Goal: Contribute content: Contribute content

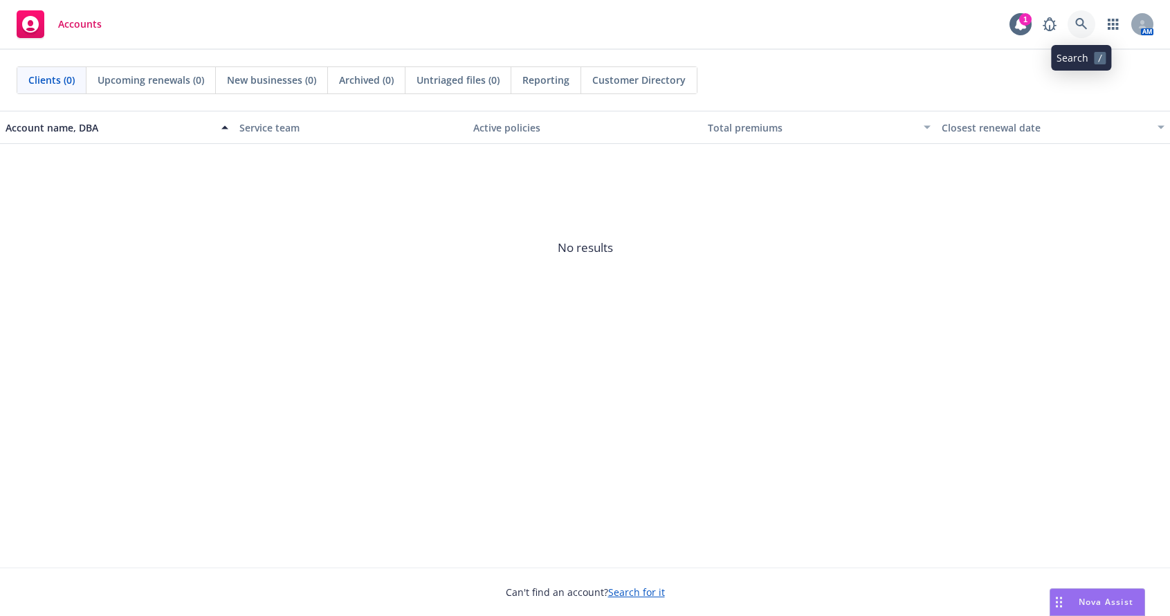
click at [1083, 21] on icon at bounding box center [1081, 24] width 12 height 12
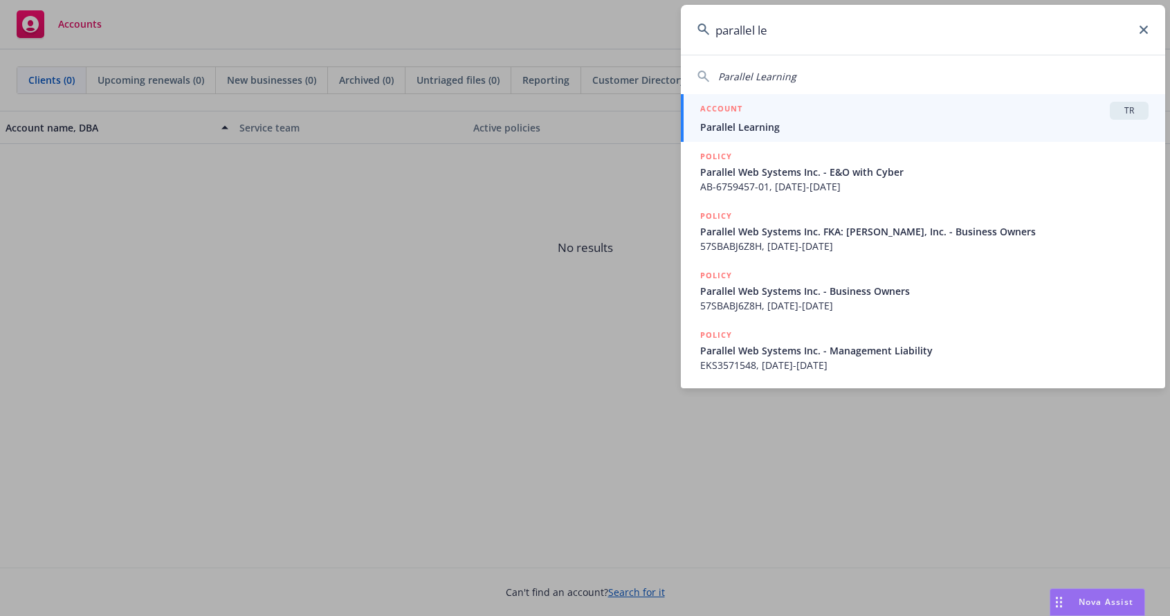
type input "parallel le"
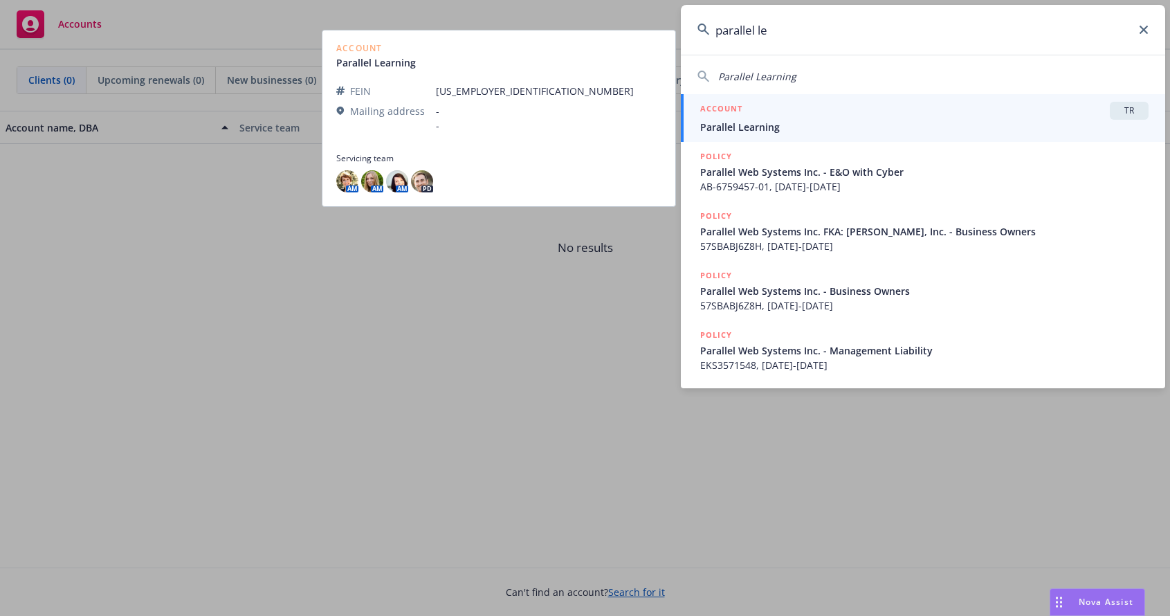
click at [788, 128] on span "Parallel Learning" at bounding box center [924, 127] width 448 height 15
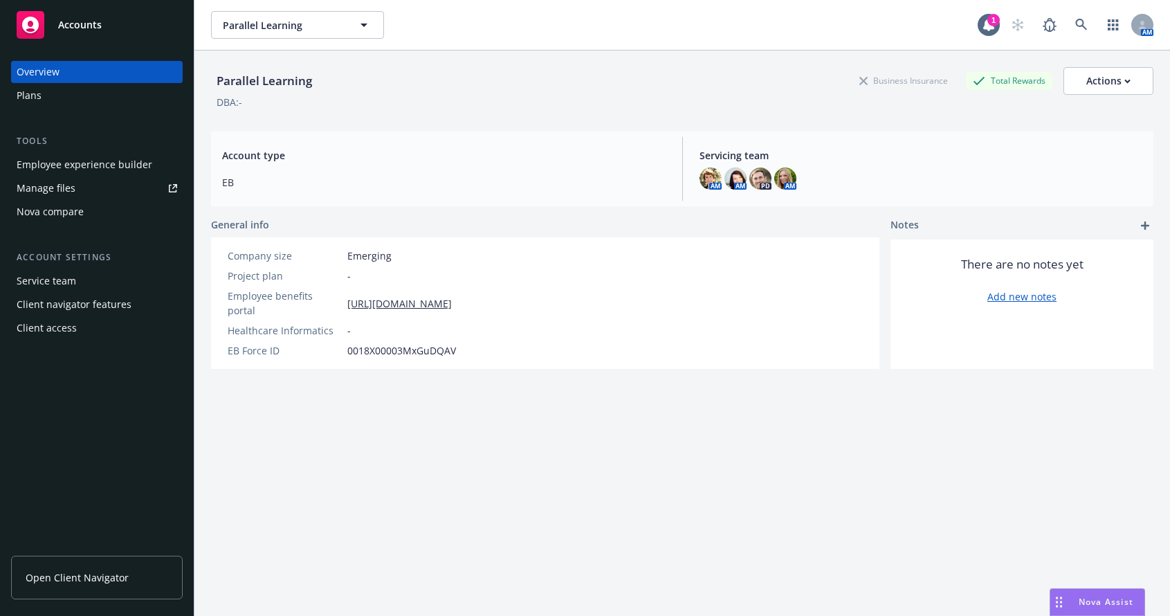
click at [96, 164] on div "Employee experience builder" at bounding box center [85, 165] width 136 height 22
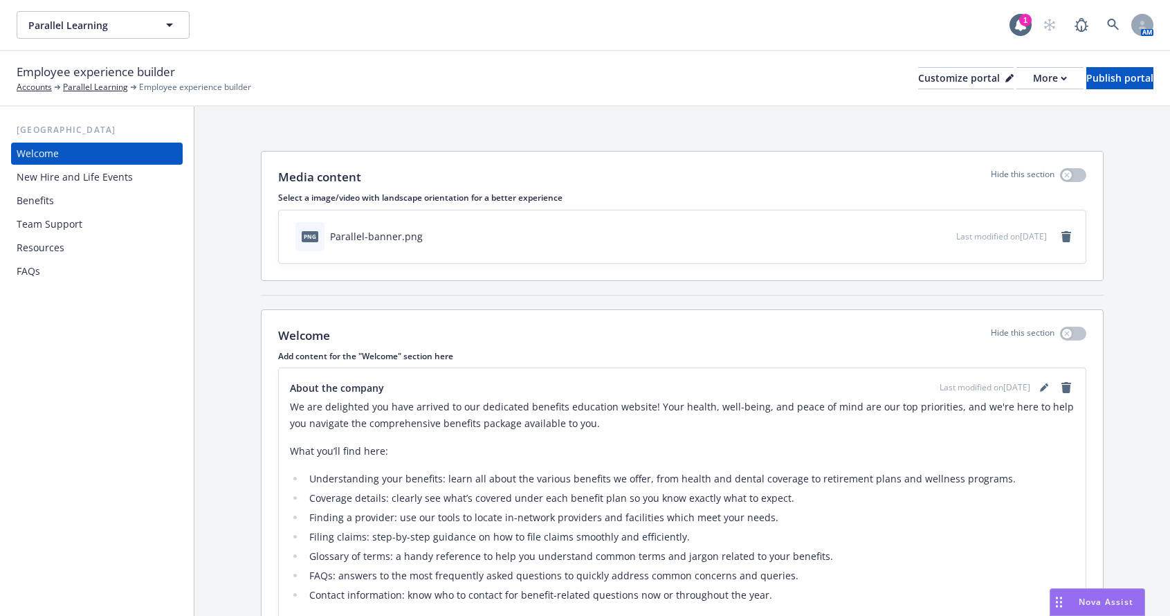
click at [71, 174] on div "New Hire and Life Events" at bounding box center [75, 177] width 116 height 22
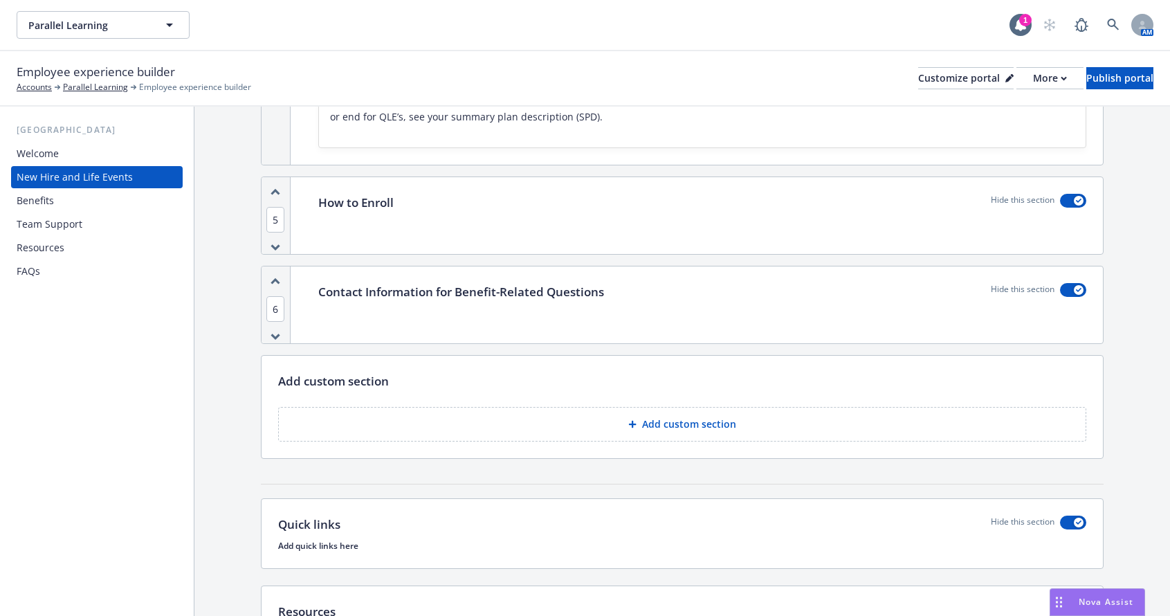
scroll to position [1453, 0]
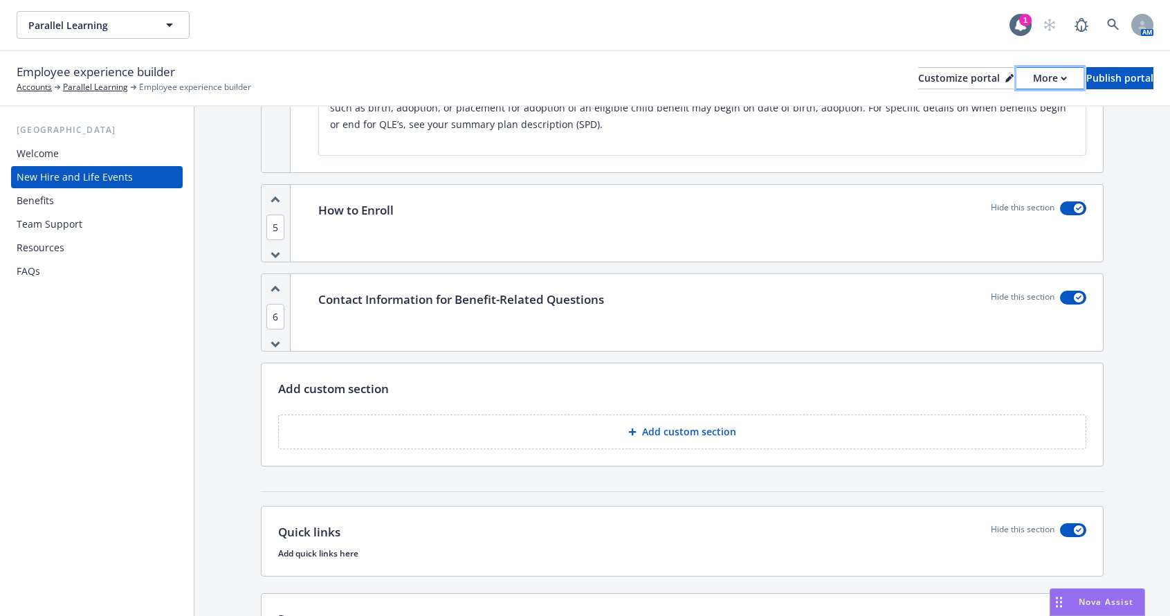
click at [1016, 84] on button "More" at bounding box center [1049, 78] width 67 height 22
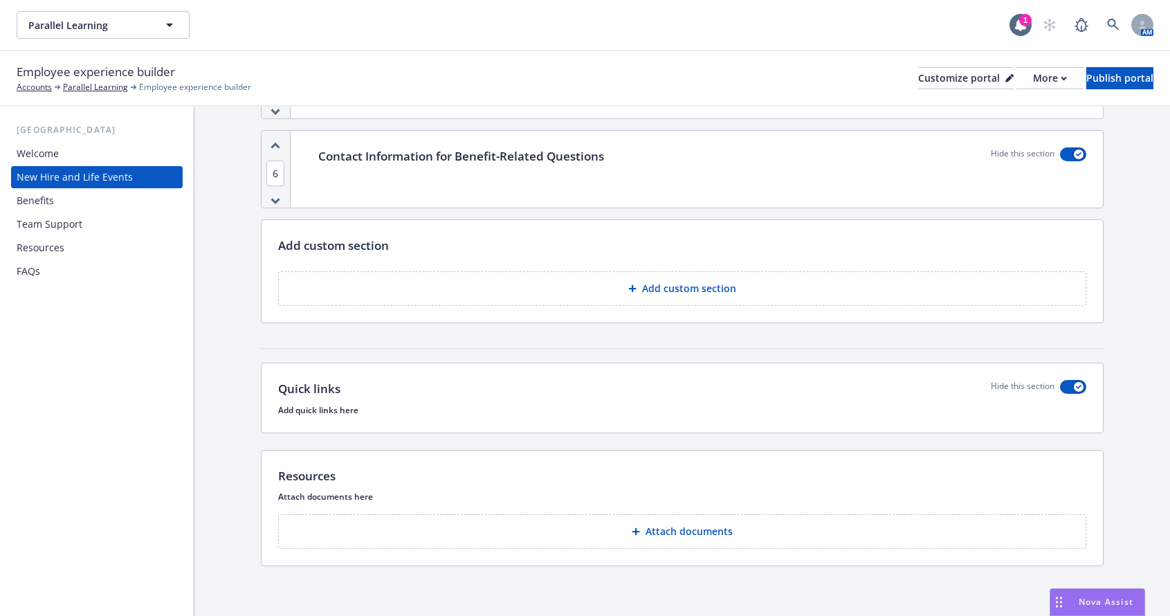
click at [654, 527] on p "Attach documents" at bounding box center [688, 531] width 87 height 14
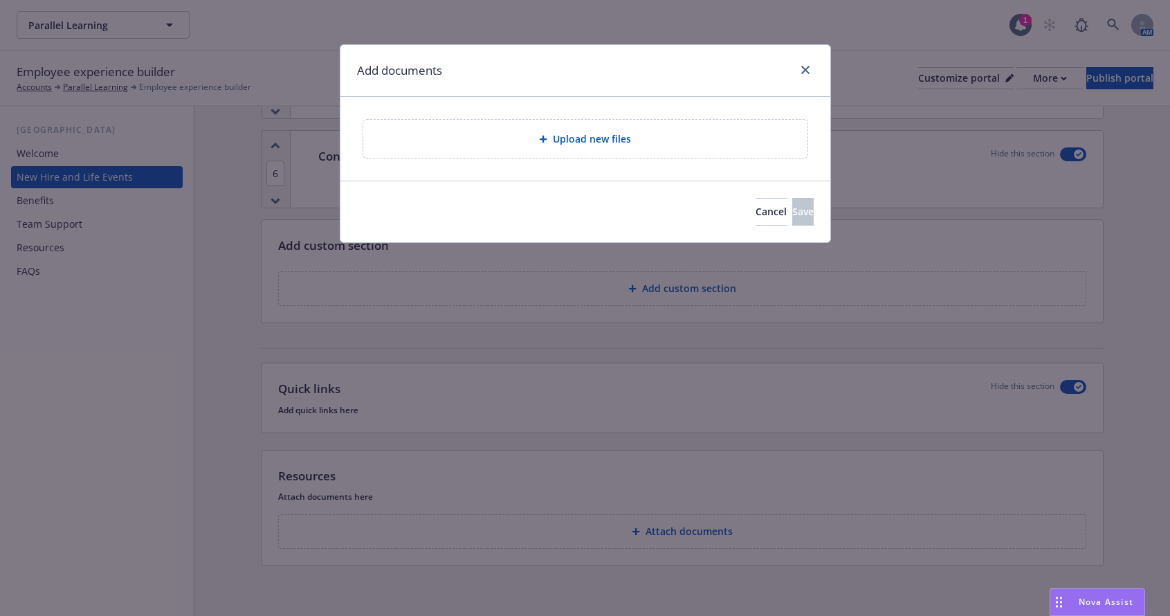
click at [530, 138] on div "Upload new files" at bounding box center [585, 139] width 422 height 16
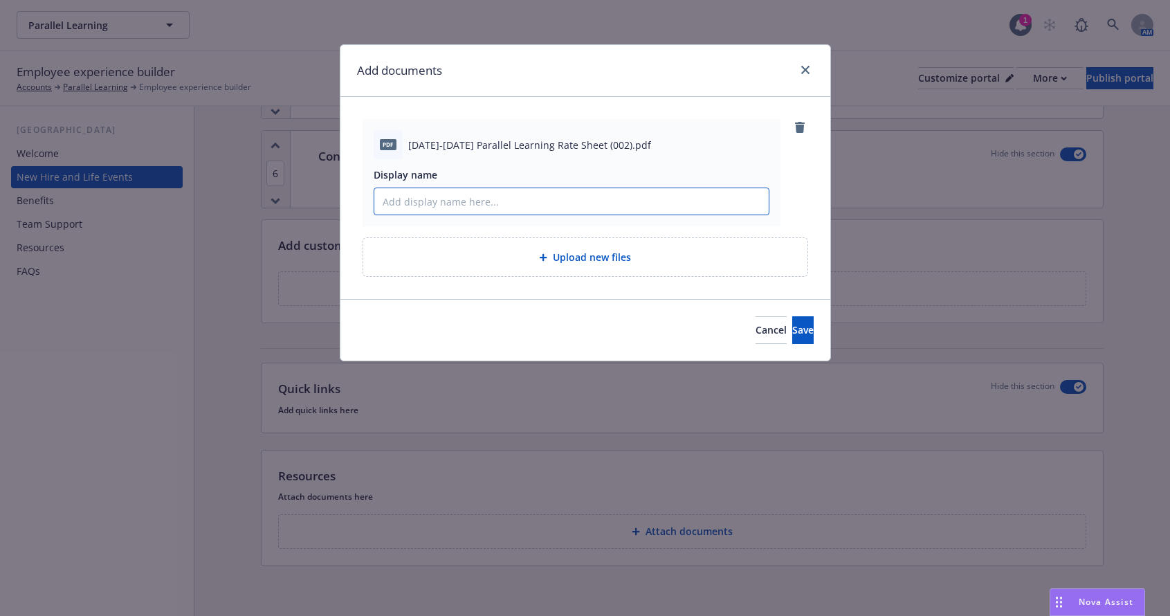
click at [432, 200] on input "Display name" at bounding box center [571, 201] width 394 height 26
type input "2"
type input "2025 Rate Information"
click at [792, 333] on span "Save" at bounding box center [802, 329] width 21 height 13
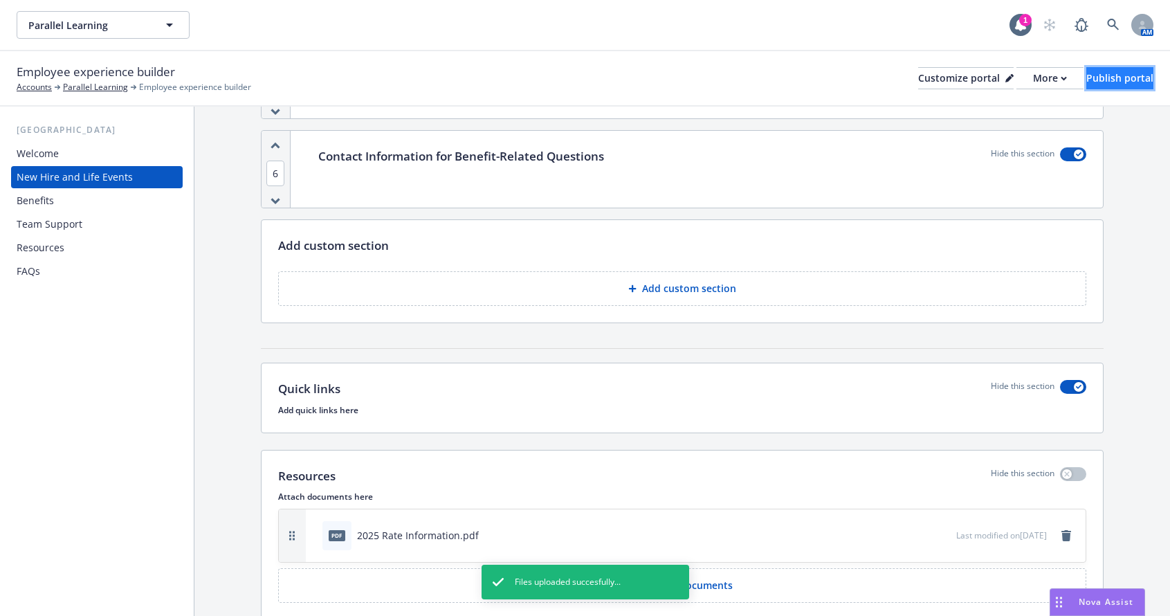
click at [1086, 84] on button "Publish portal" at bounding box center [1119, 78] width 67 height 22
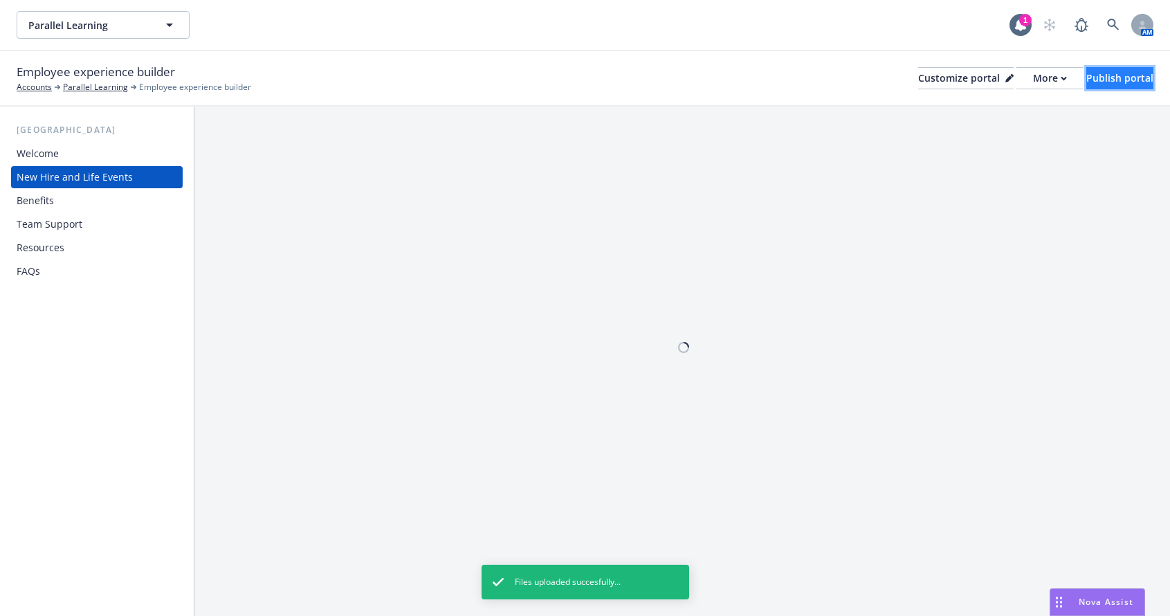
scroll to position [0, 0]
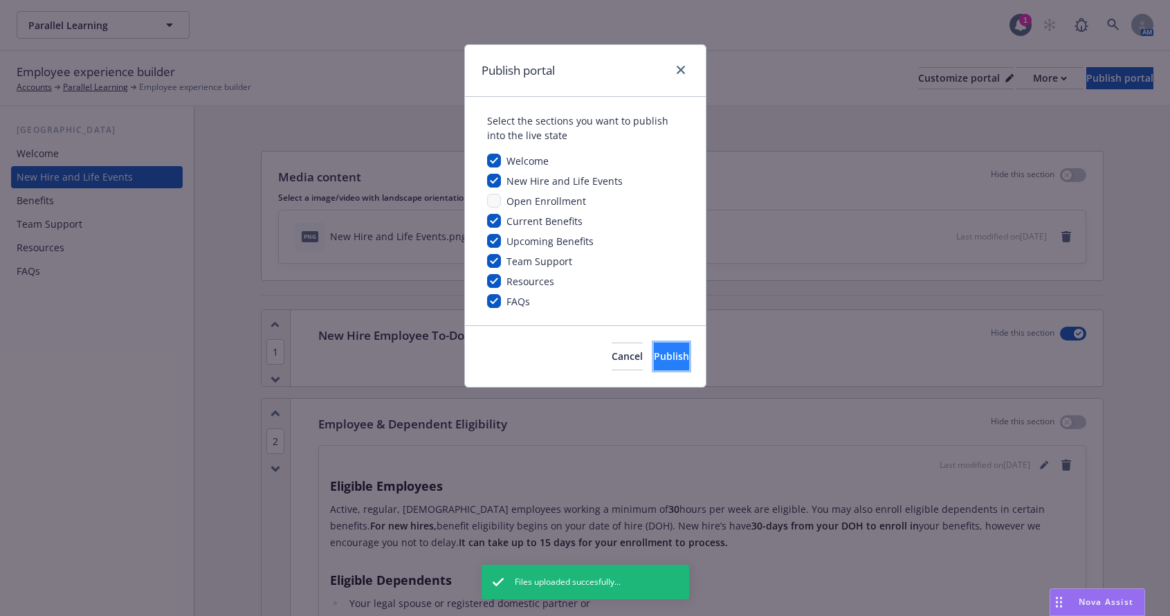
click at [654, 356] on span "Publish" at bounding box center [671, 355] width 35 height 13
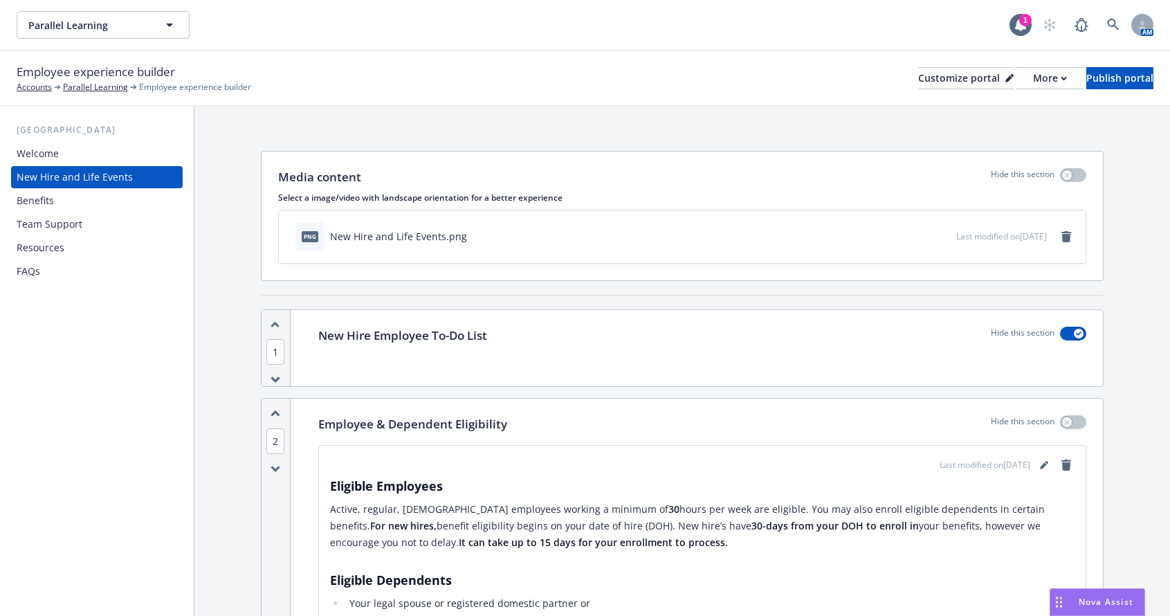
click at [45, 273] on div "FAQs" at bounding box center [97, 271] width 160 height 22
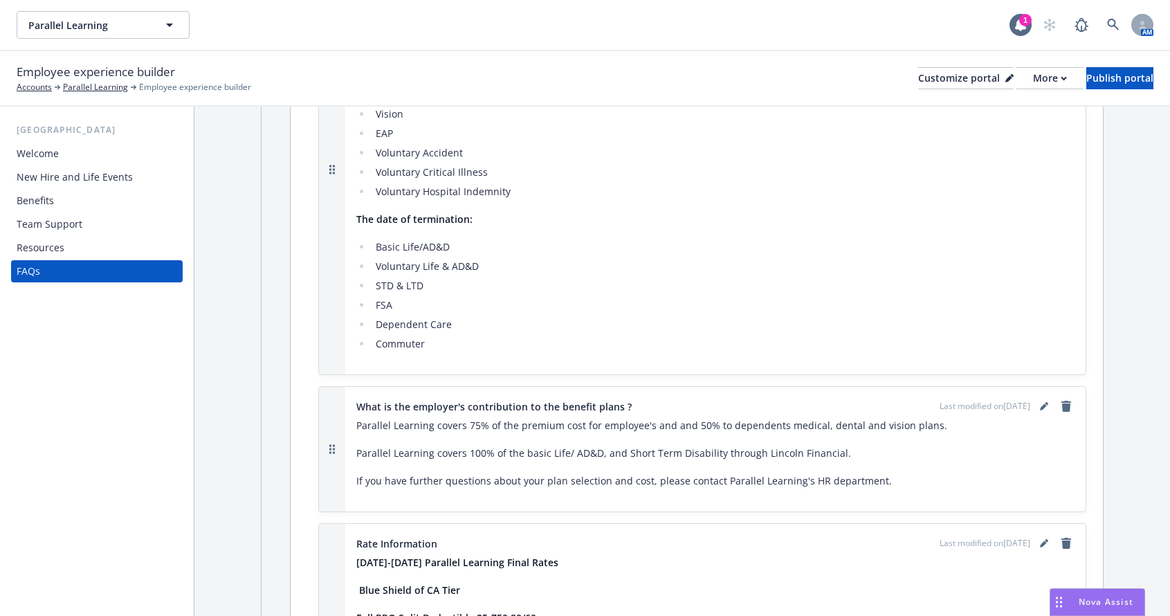
scroll to position [692, 0]
click at [75, 273] on div "FAQs" at bounding box center [97, 271] width 160 height 22
click at [80, 181] on div "New Hire and Life Events" at bounding box center [75, 177] width 116 height 22
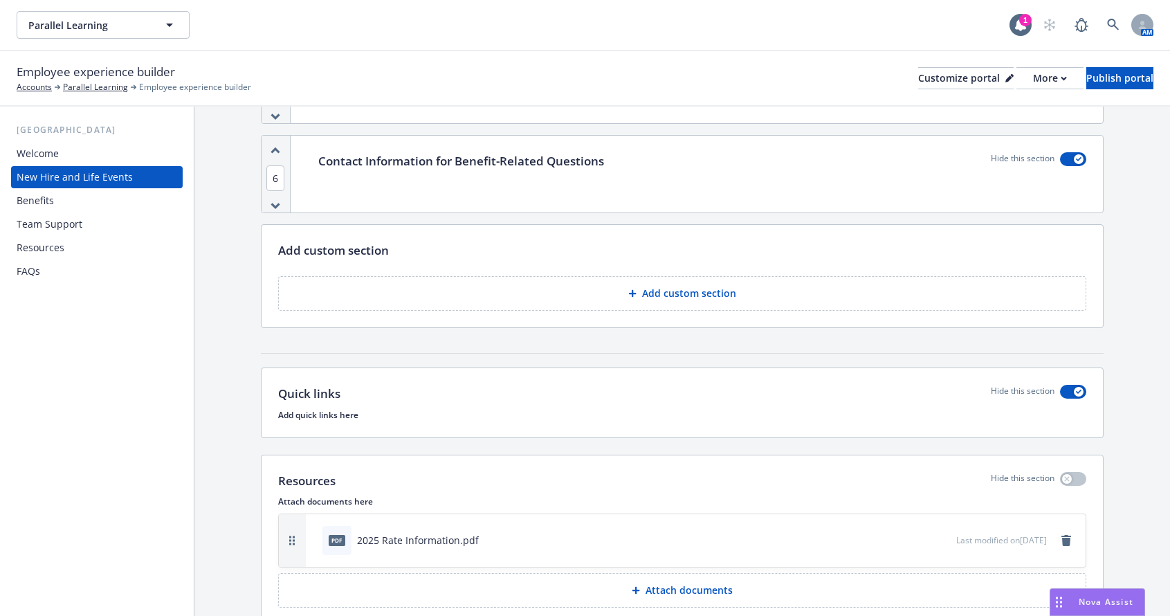
scroll to position [1650, 0]
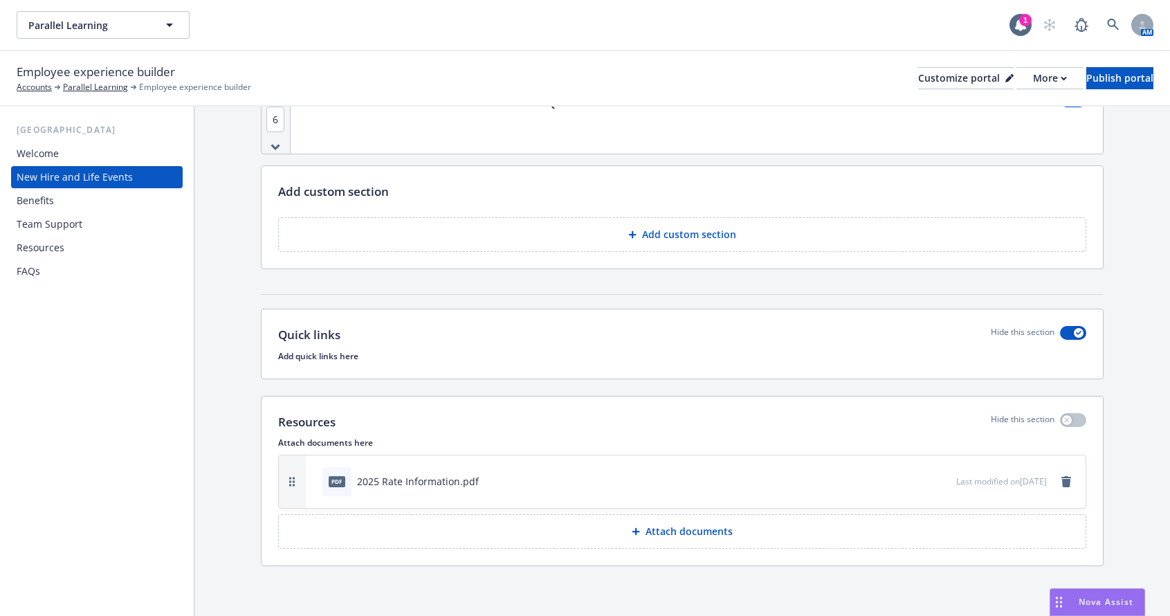
click at [652, 481] on div "pdf 2025 Rate Information.pdf" at bounding box center [636, 481] width 639 height 30
click at [937, 477] on icon "preview file" at bounding box center [943, 480] width 12 height 10
click at [26, 273] on div "FAQs" at bounding box center [29, 271] width 24 height 22
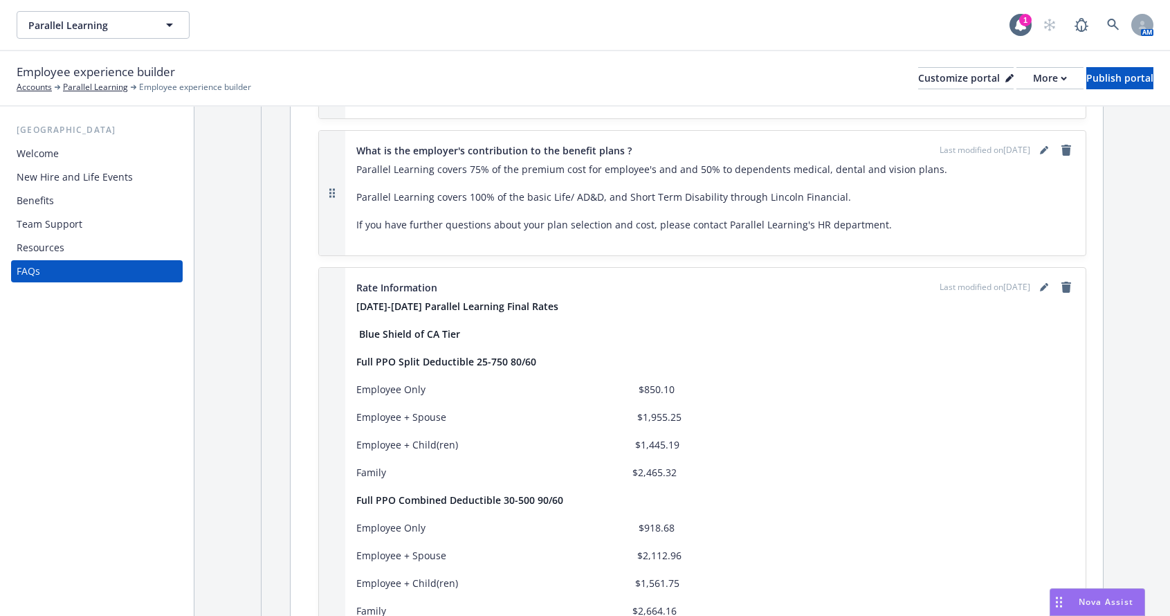
scroll to position [899, 0]
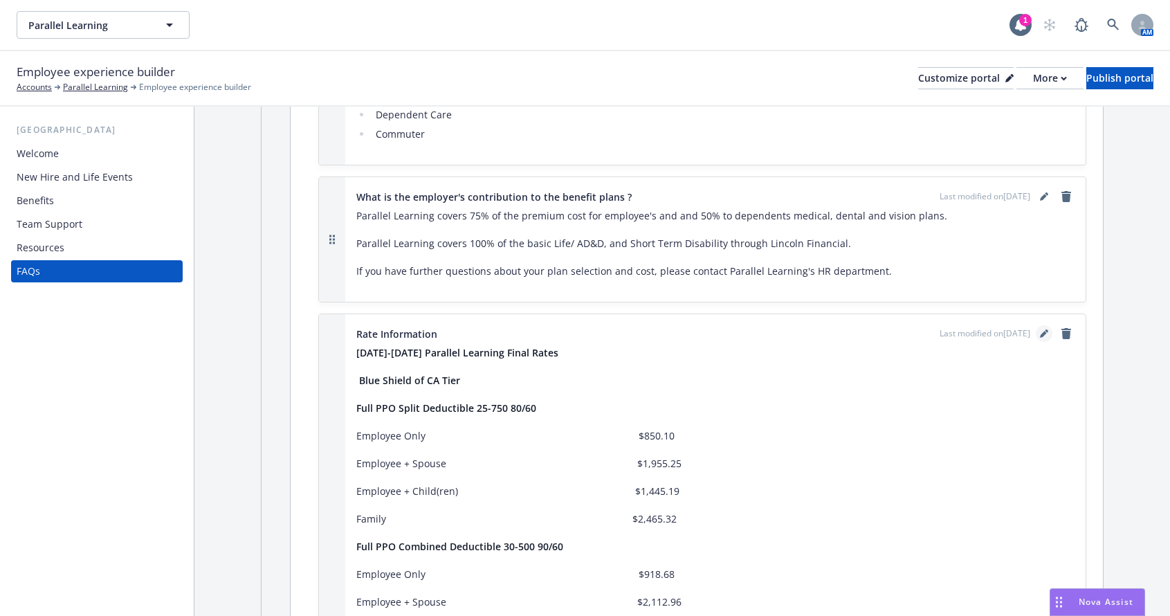
click at [1036, 327] on link "editPencil" at bounding box center [1044, 333] width 17 height 17
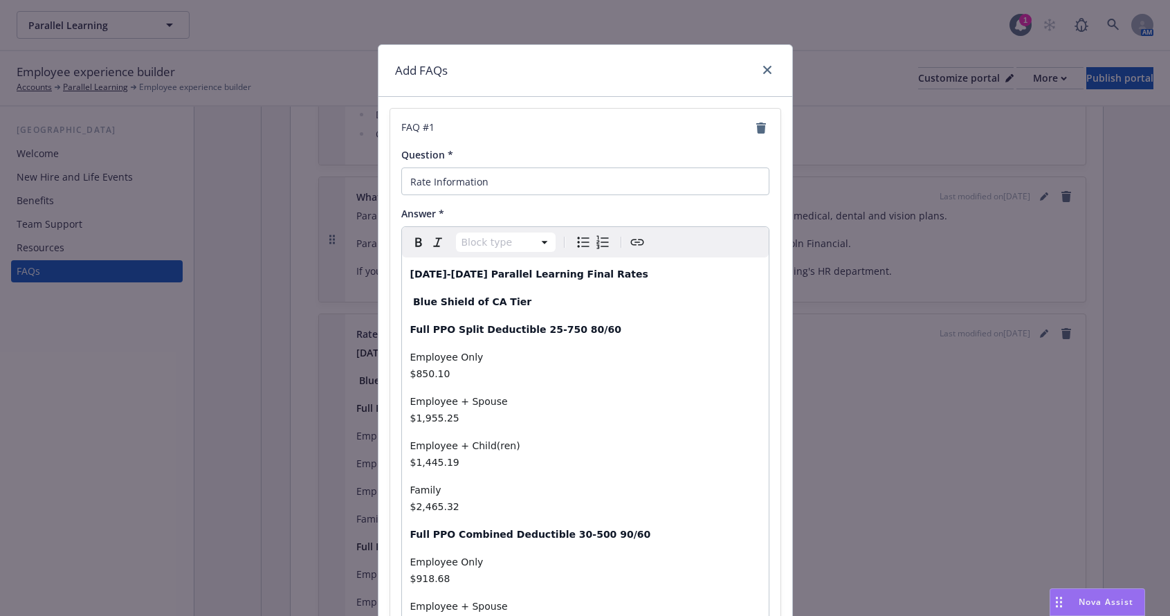
click at [643, 242] on div "Block type Paragraph Heading 1 Heading 2 Heading 3 Heading 4 Heading 5 Heading 6" at bounding box center [585, 242] width 367 height 30
click at [635, 243] on icon "Create link" at bounding box center [637, 242] width 17 height 17
click at [629, 243] on icon "Create link" at bounding box center [637, 242] width 17 height 17
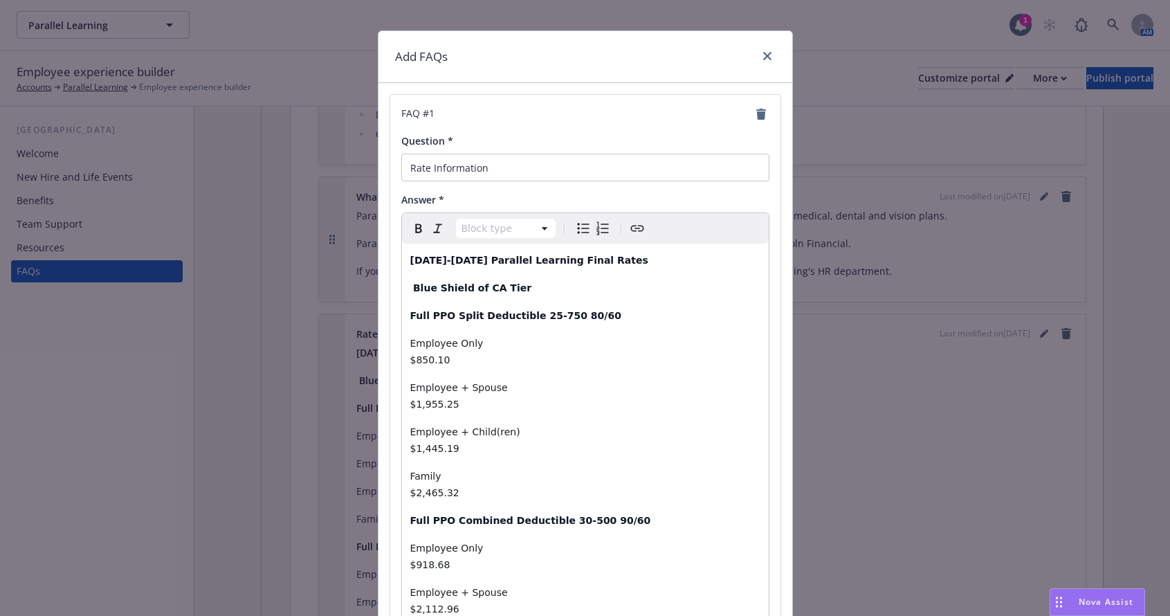
scroll to position [0, 0]
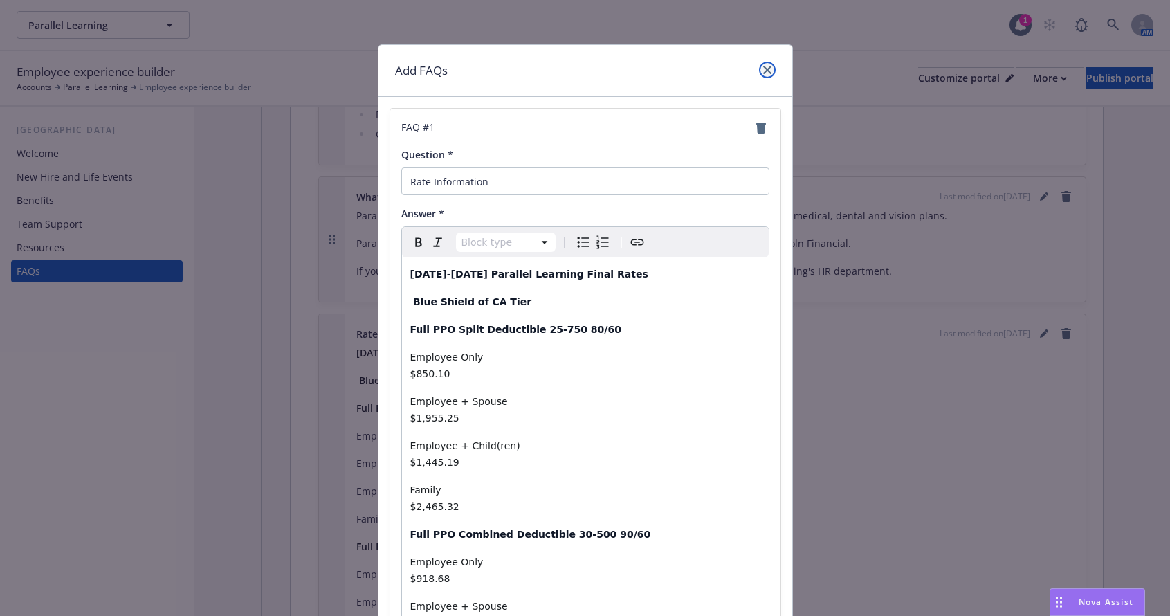
click at [765, 66] on icon "close" at bounding box center [767, 70] width 8 height 8
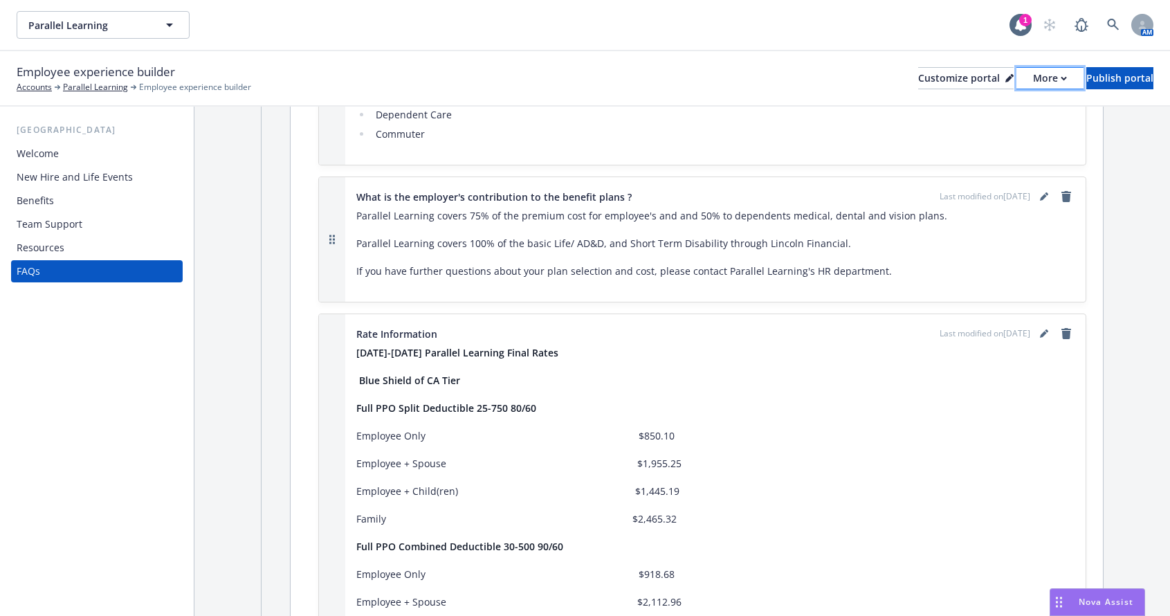
click at [1033, 81] on div "More" at bounding box center [1050, 78] width 34 height 21
click at [956, 111] on link "Copy preview link" at bounding box center [976, 109] width 126 height 28
click at [1040, 336] on icon "editPencil" at bounding box center [1044, 333] width 8 height 8
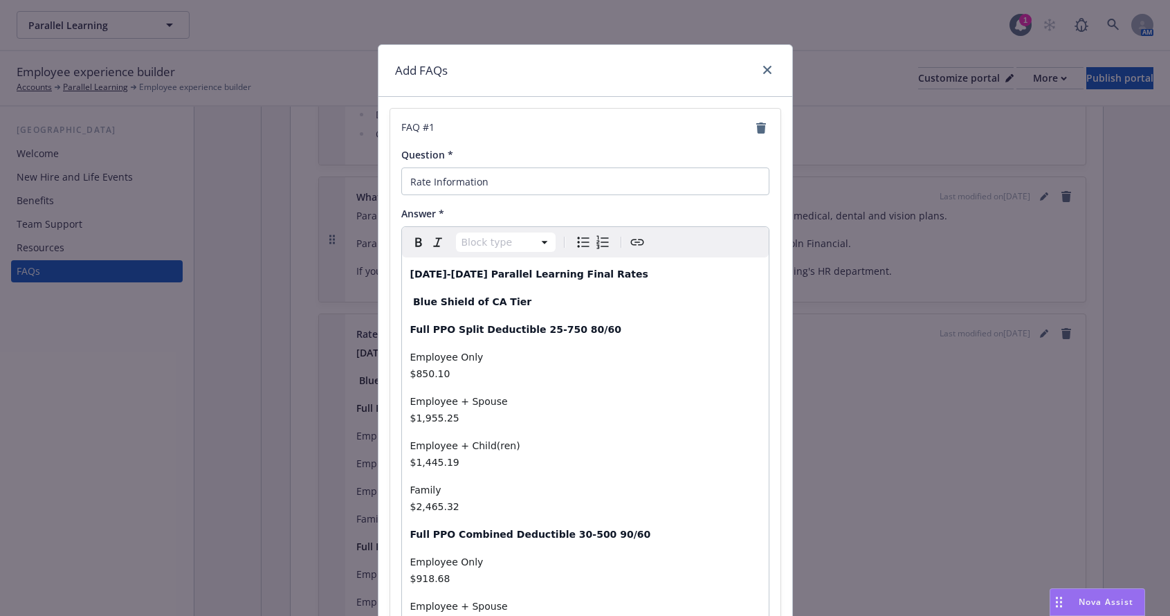
select select "paragraph"
click at [604, 270] on p "[DATE]-[DATE] Parallel Learning Final Rates" at bounding box center [585, 274] width 350 height 17
click at [603, 272] on p "[DATE]-[DATE] Parallel Learning Final Rates" at bounding box center [585, 274] width 350 height 17
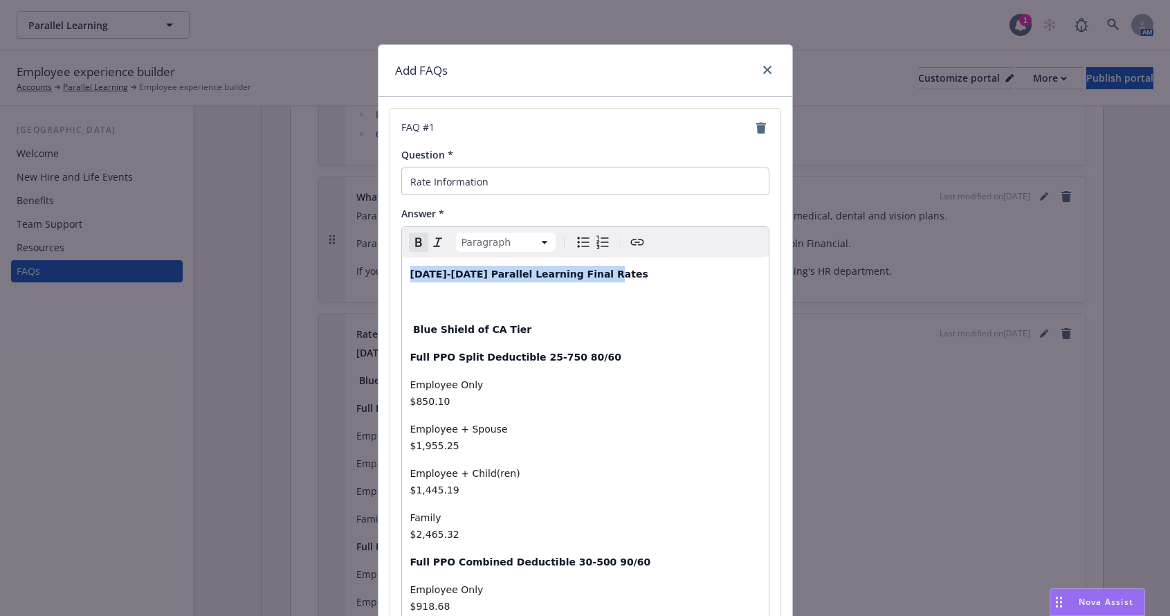
drag, startPoint x: 398, startPoint y: 275, endPoint x: 611, endPoint y: 274, distance: 212.4
drag, startPoint x: 525, startPoint y: 264, endPoint x: 469, endPoint y: 288, distance: 61.0
drag, startPoint x: 607, startPoint y: 277, endPoint x: 396, endPoint y: 281, distance: 211.0
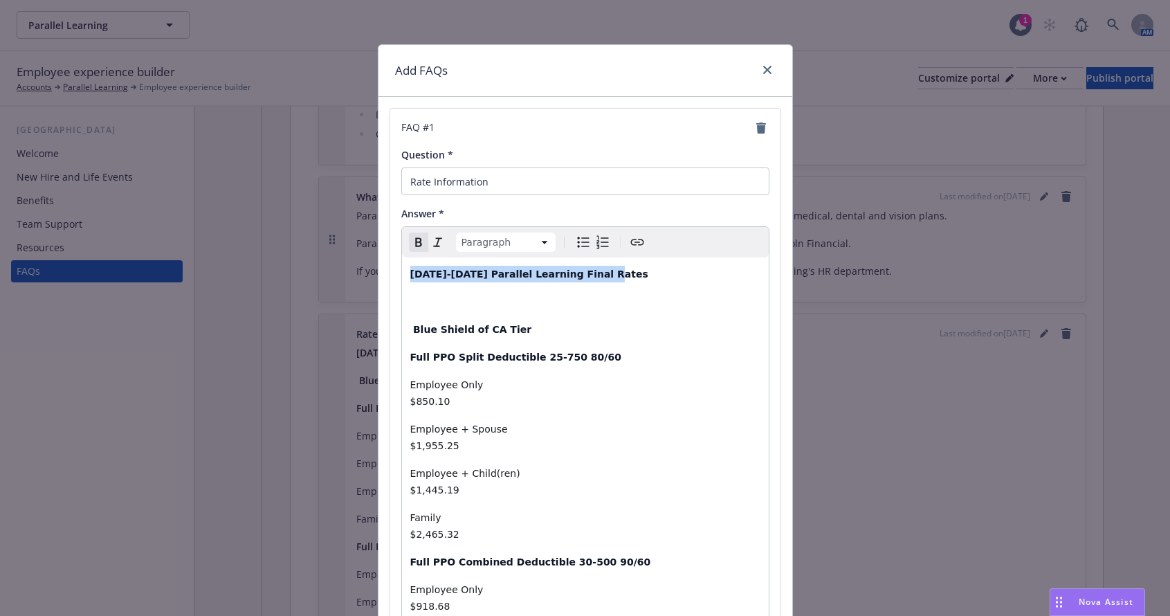
click at [635, 244] on icon "Create link" at bounding box center [637, 242] width 17 height 17
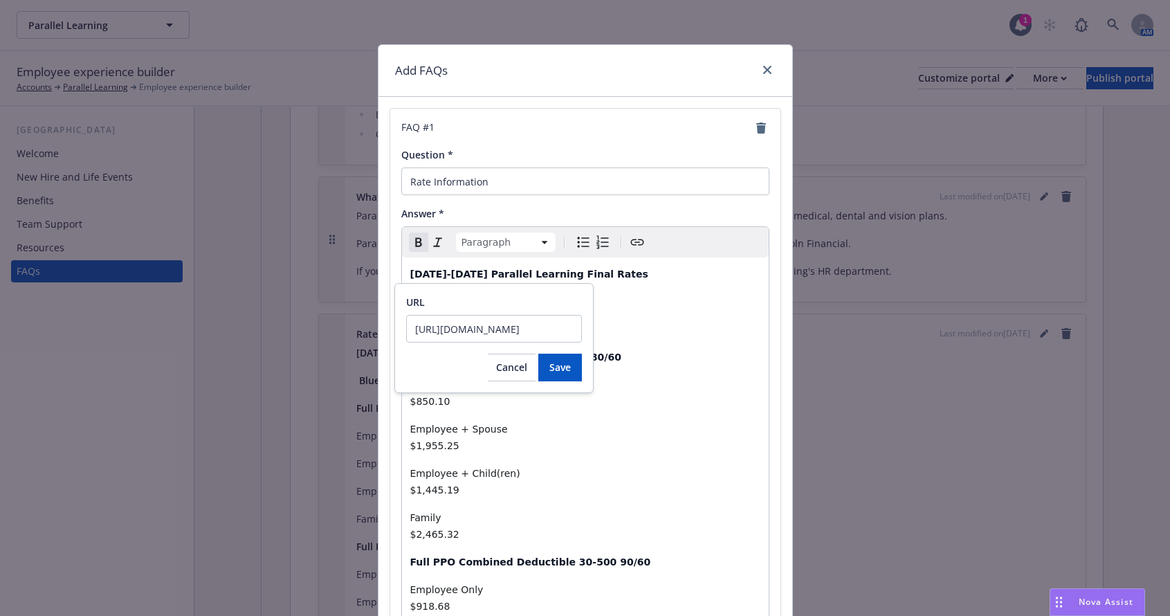
scroll to position [0, 222]
type input "https://cdn.newfront.com/uploads/files-api/abd297fa-6843-436c-83bf-68d4591a8f39"
click at [558, 369] on span "Save" at bounding box center [559, 366] width 21 height 13
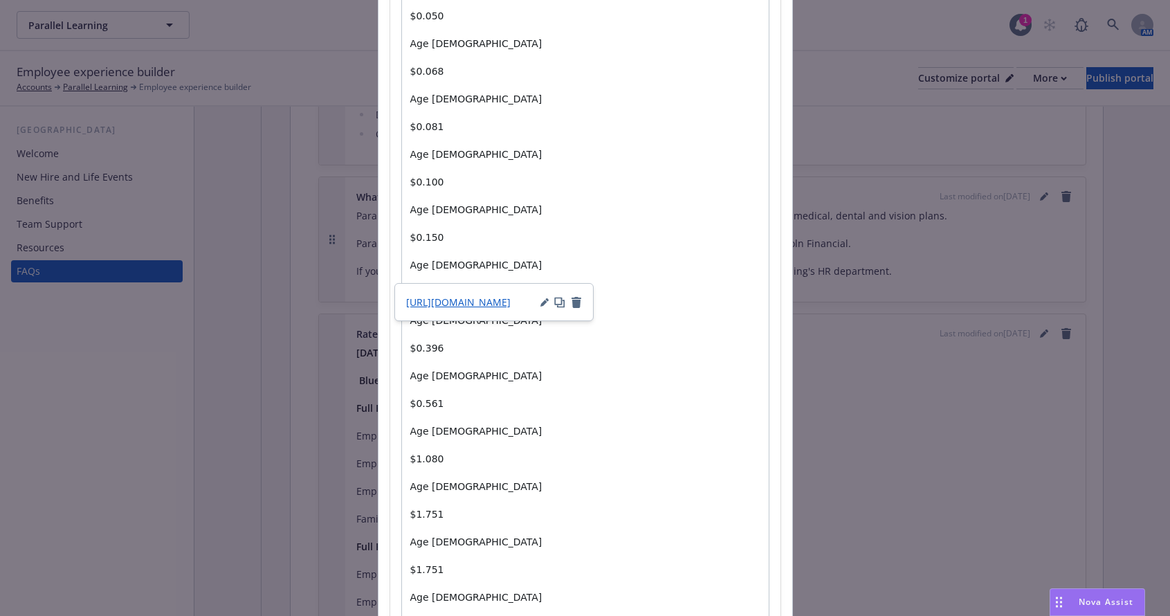
scroll to position [2074, 0]
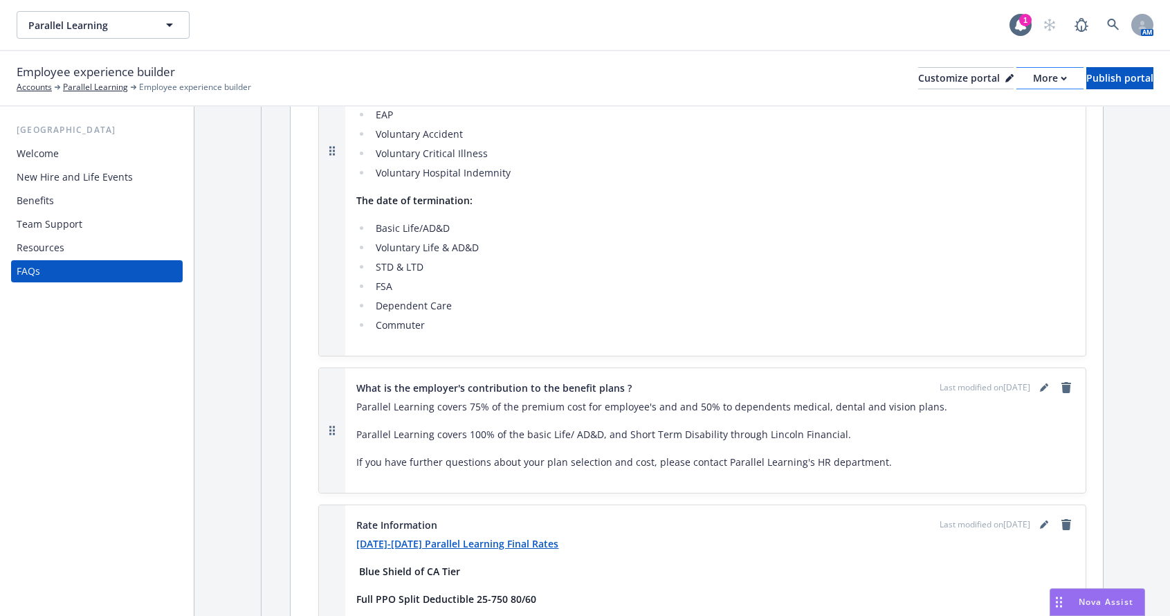
scroll to position [692, 0]
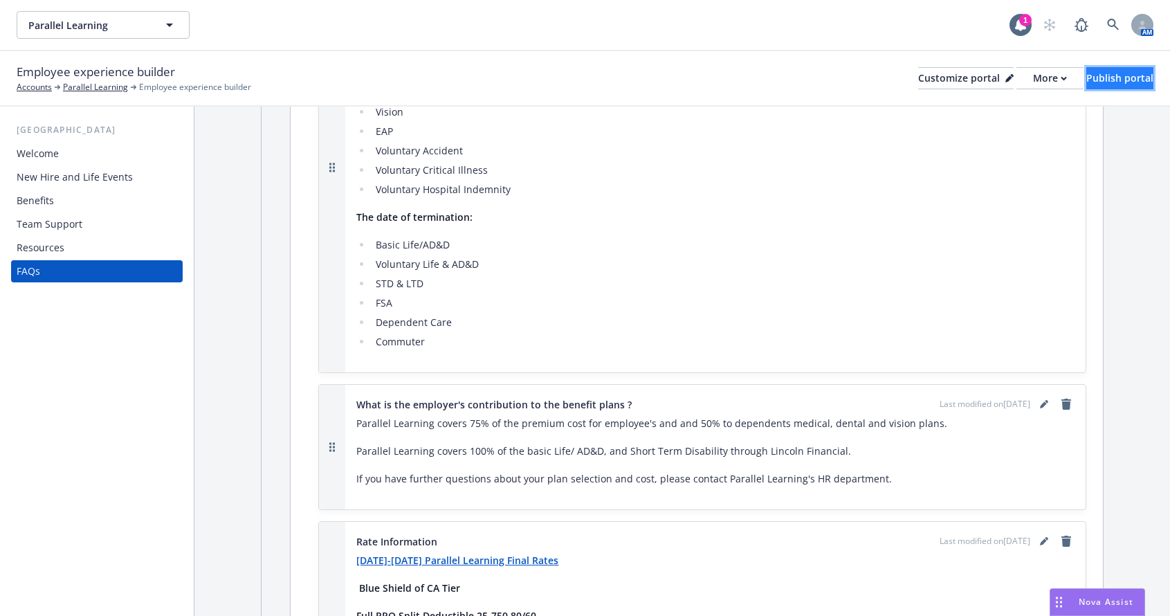
click at [1086, 78] on button "Publish portal" at bounding box center [1119, 78] width 67 height 22
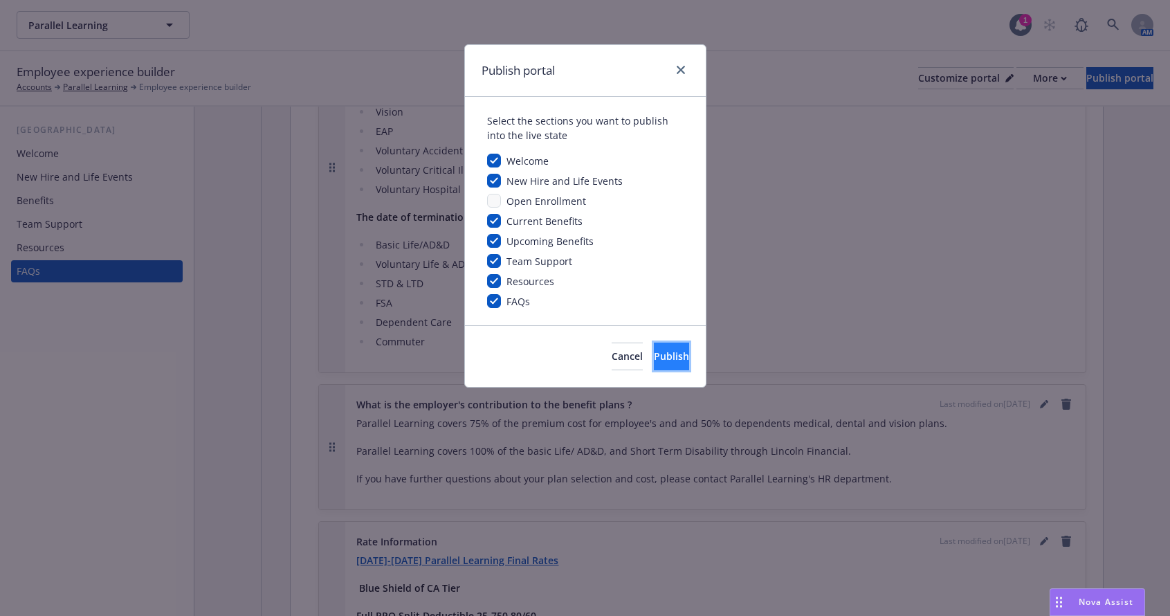
click at [674, 353] on button "Publish" at bounding box center [671, 356] width 35 height 28
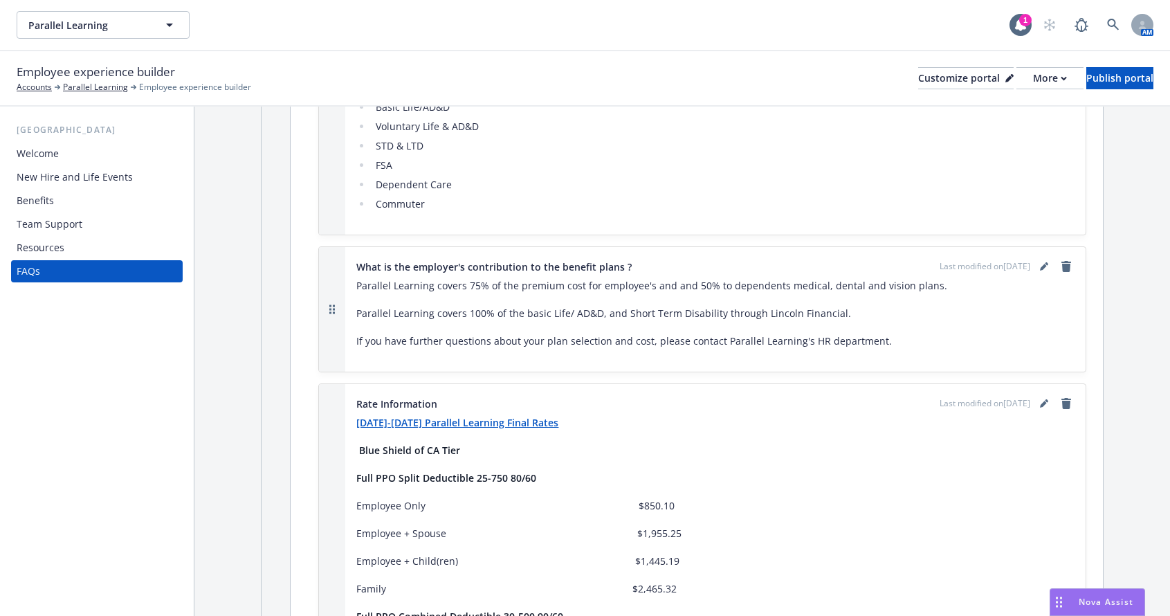
scroll to position [830, 0]
click at [1036, 408] on link "editPencil" at bounding box center [1044, 402] width 17 height 17
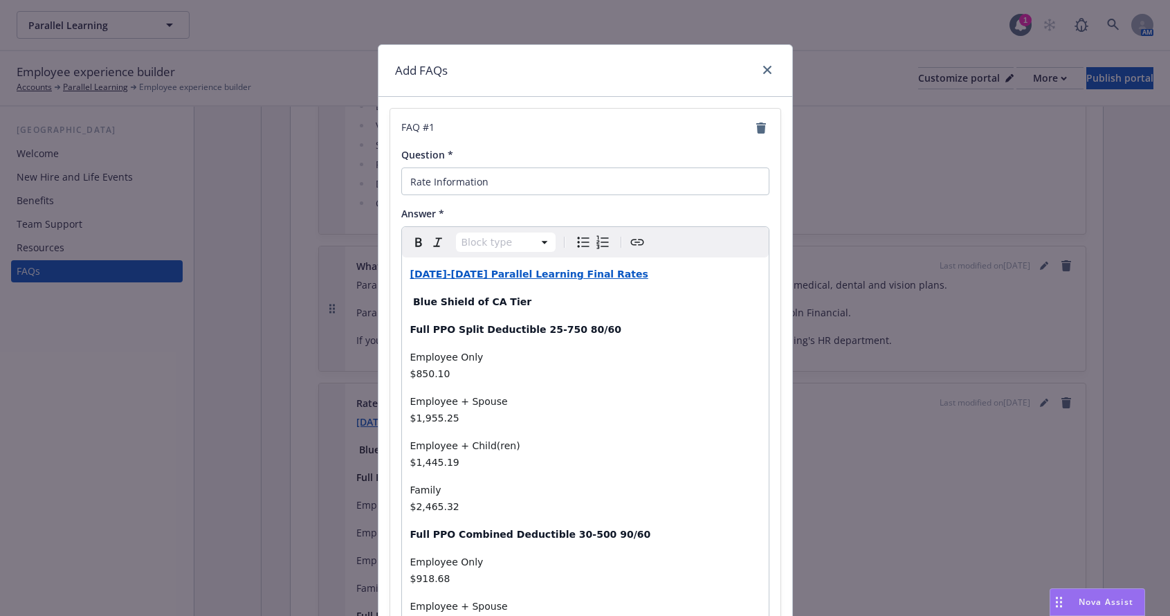
select select "paragraph"
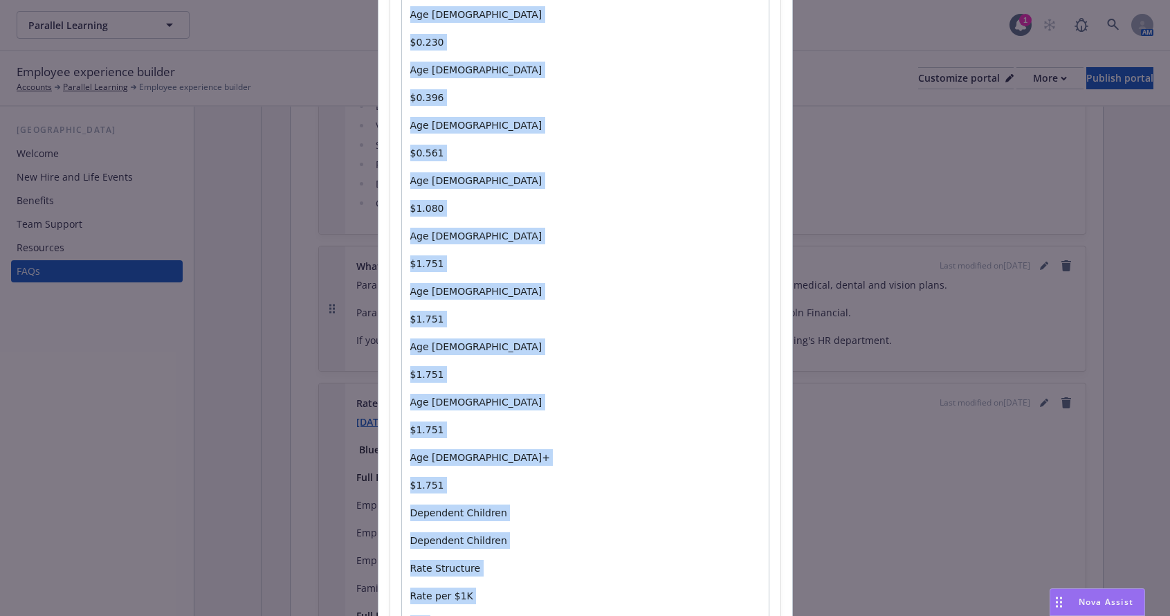
scroll to position [1981, 0]
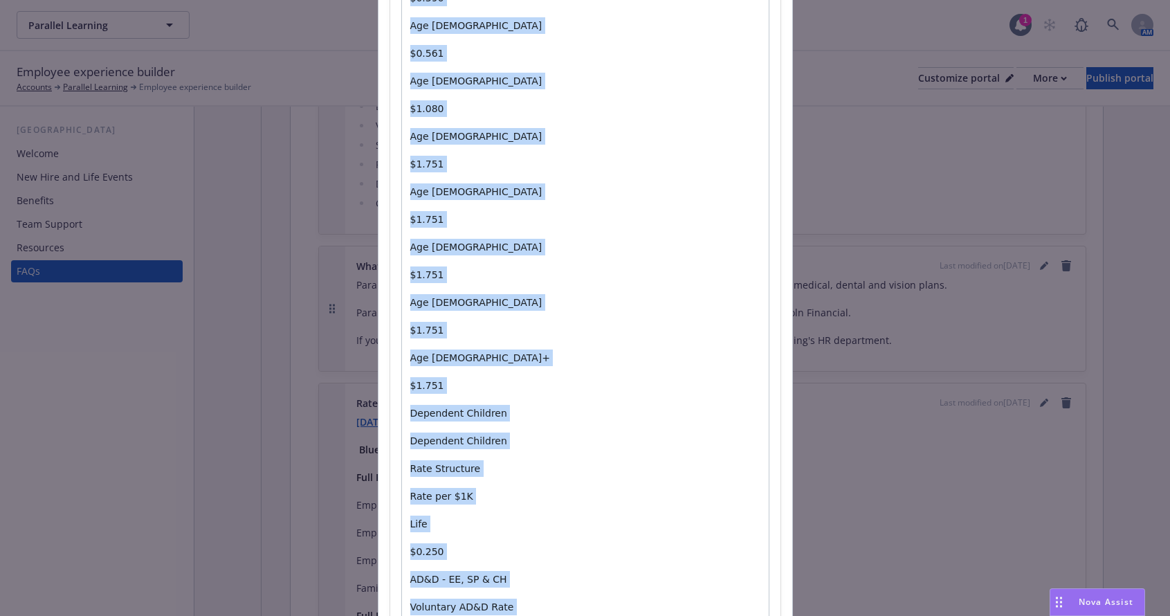
drag, startPoint x: 407, startPoint y: 298, endPoint x: 575, endPoint y: 526, distance: 282.5
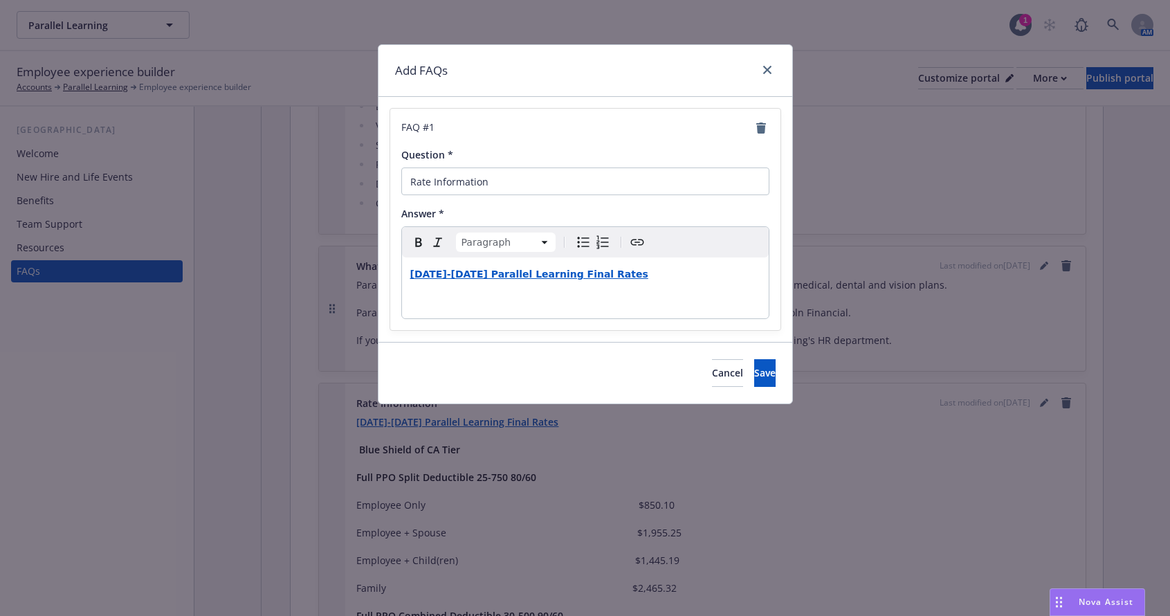
scroll to position [0, 0]
click at [754, 378] on span "Save" at bounding box center [764, 372] width 21 height 13
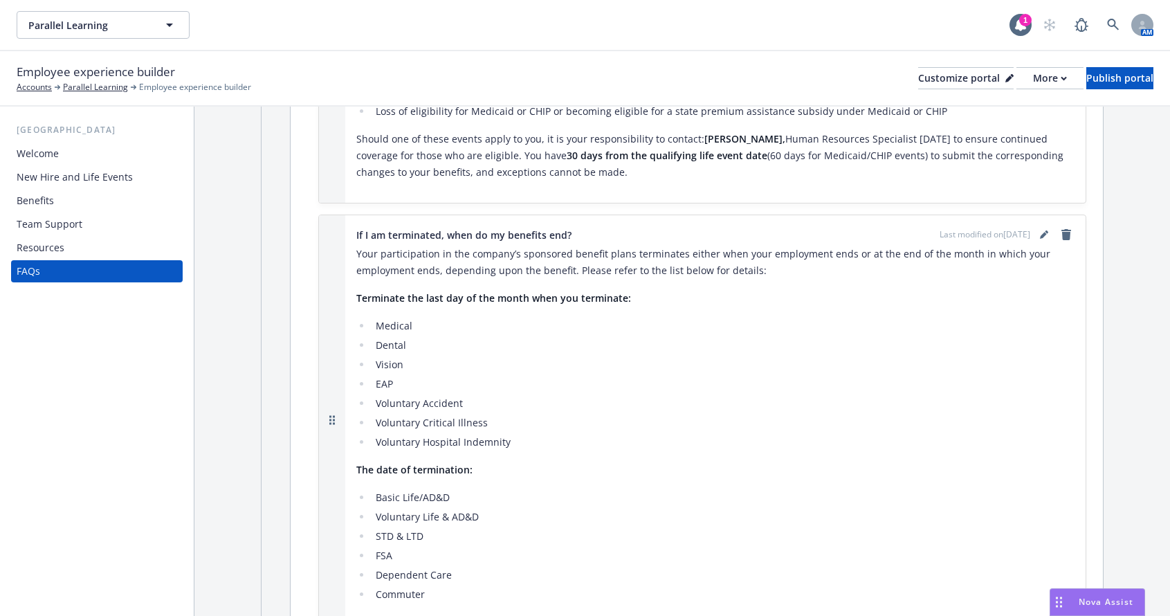
scroll to position [415, 0]
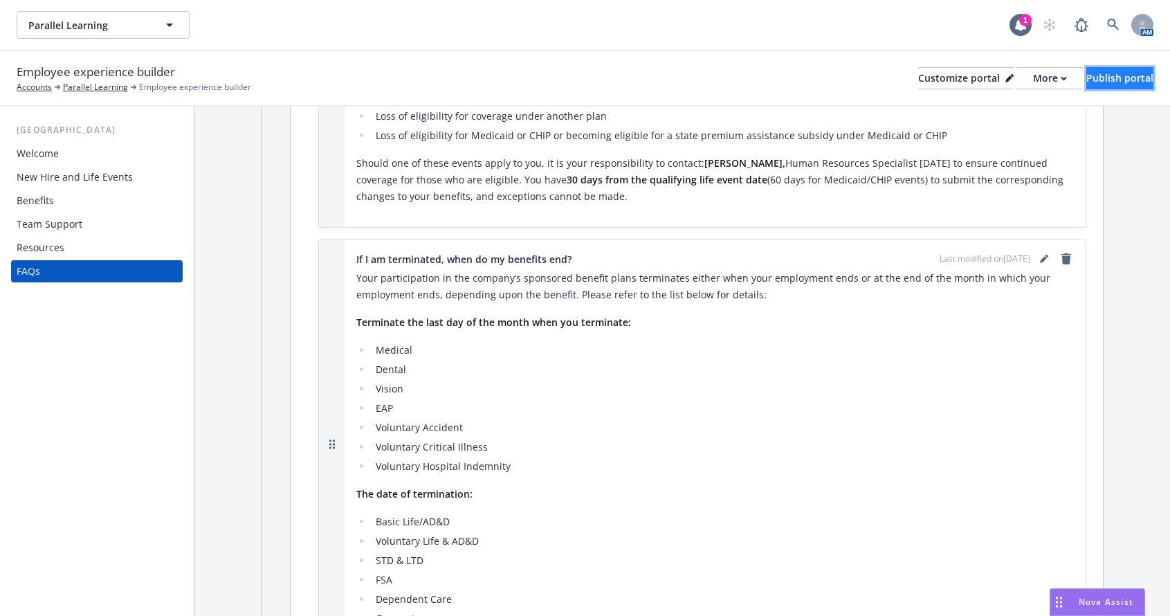
click at [1086, 72] on button "Publish portal" at bounding box center [1119, 78] width 67 height 22
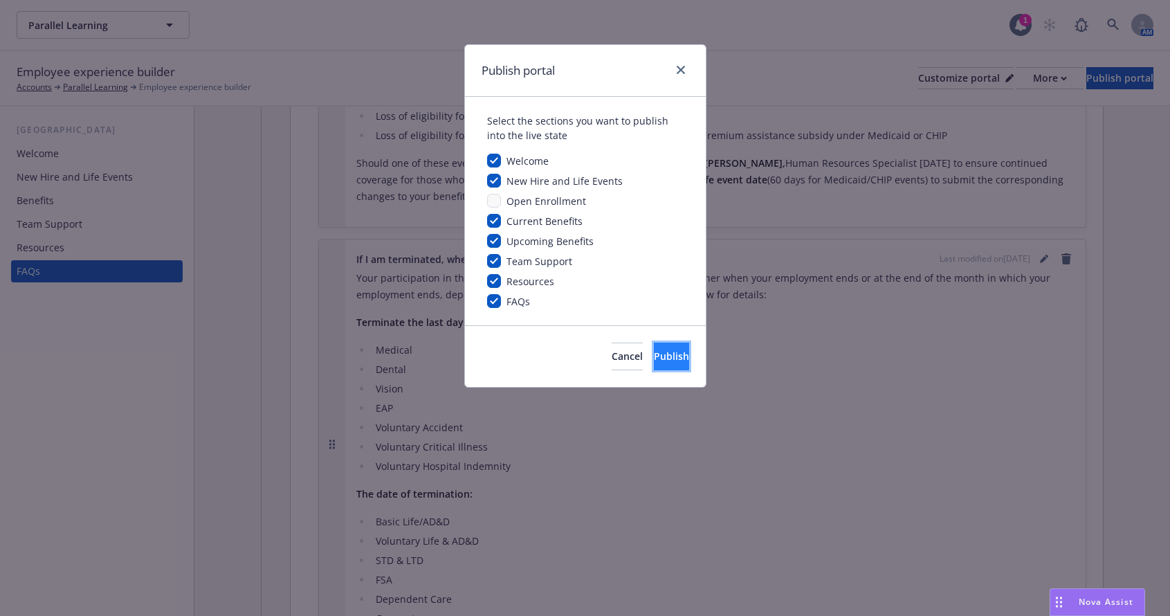
click at [654, 358] on span "Publish" at bounding box center [671, 355] width 35 height 13
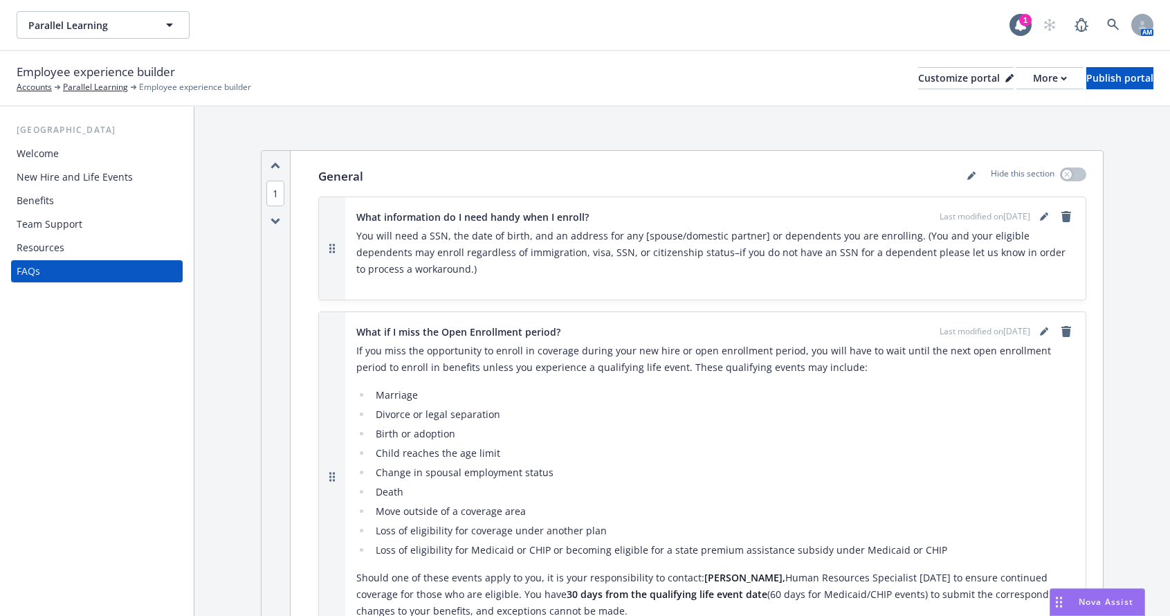
scroll to position [0, 0]
click at [778, 28] on div "Parallel Learning Parallel Learning" at bounding box center [513, 25] width 993 height 28
click at [31, 145] on div "Welcome" at bounding box center [38, 154] width 42 height 22
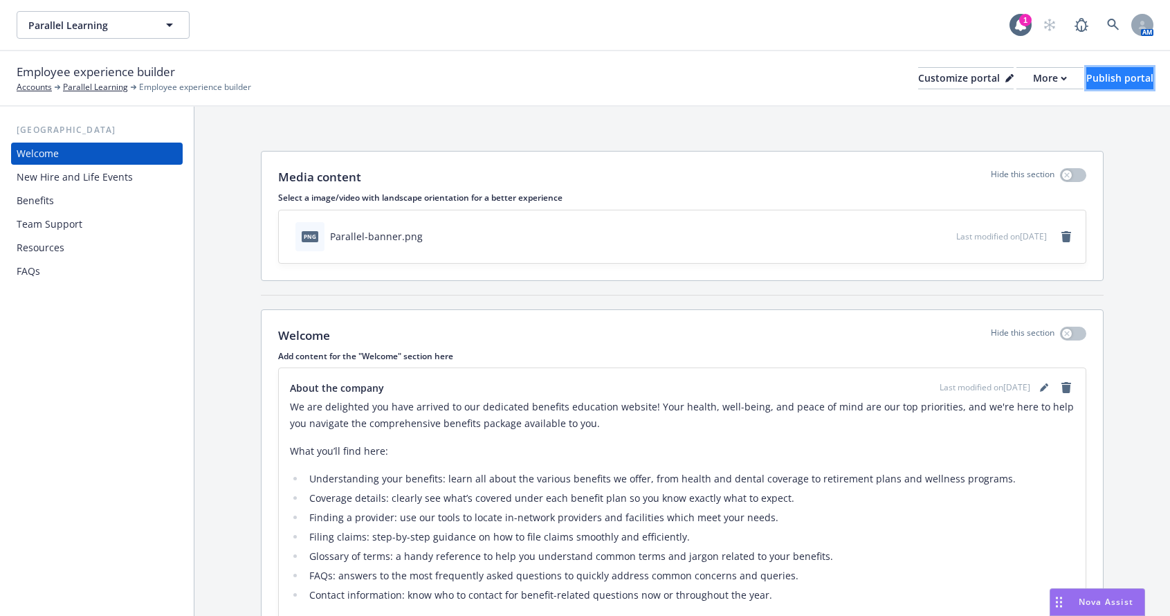
click at [1086, 76] on div "Publish portal" at bounding box center [1119, 78] width 67 height 21
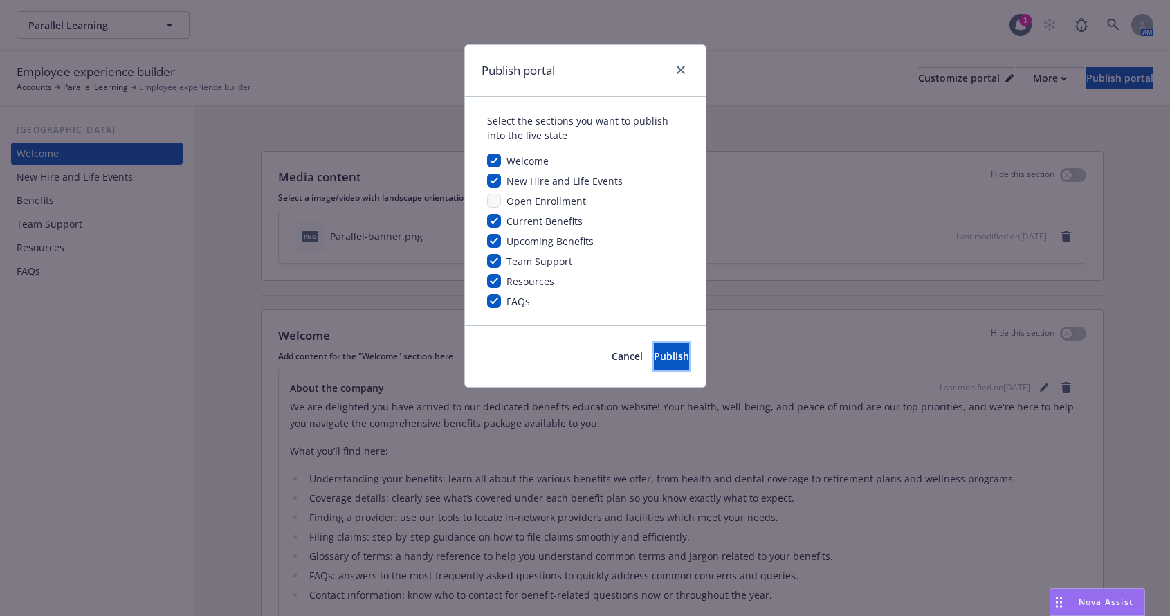
drag, startPoint x: 644, startPoint y: 351, endPoint x: 661, endPoint y: 218, distance: 134.5
click at [654, 351] on span "Publish" at bounding box center [671, 355] width 35 height 13
click at [681, 68] on icon "close" at bounding box center [681, 70] width 8 height 8
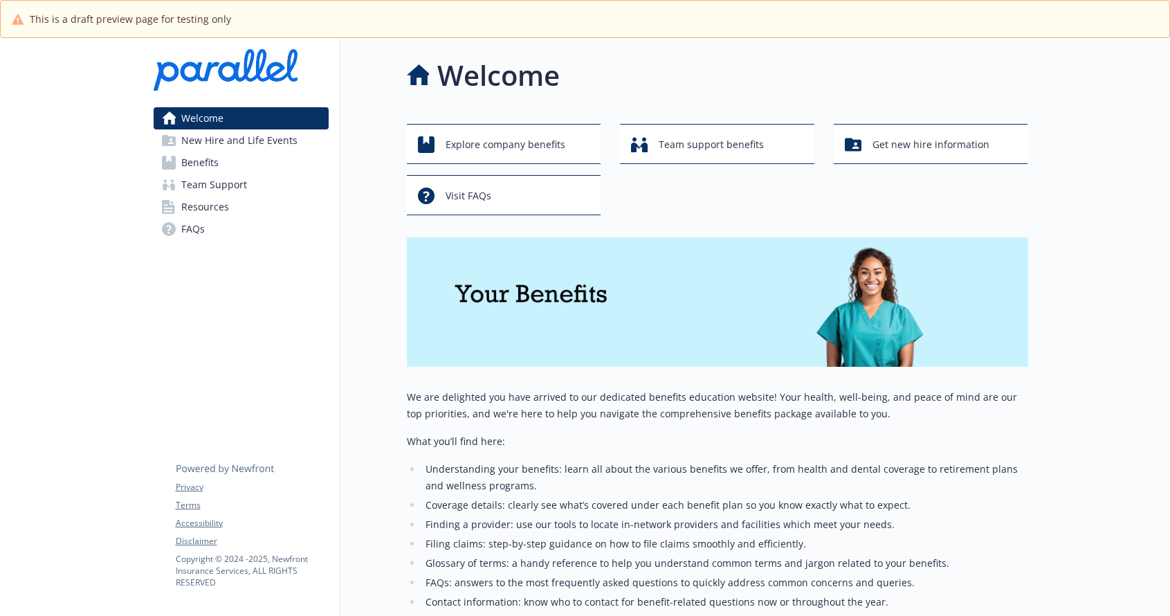
click at [237, 145] on span "New Hire and Life Events" at bounding box center [239, 140] width 116 height 22
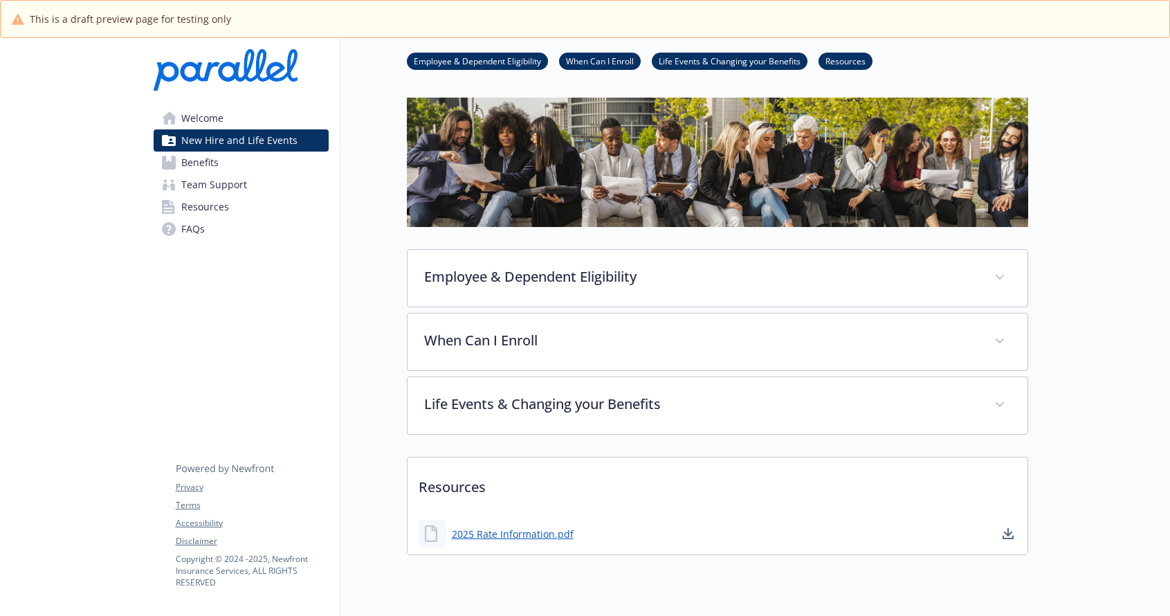
scroll to position [104, 0]
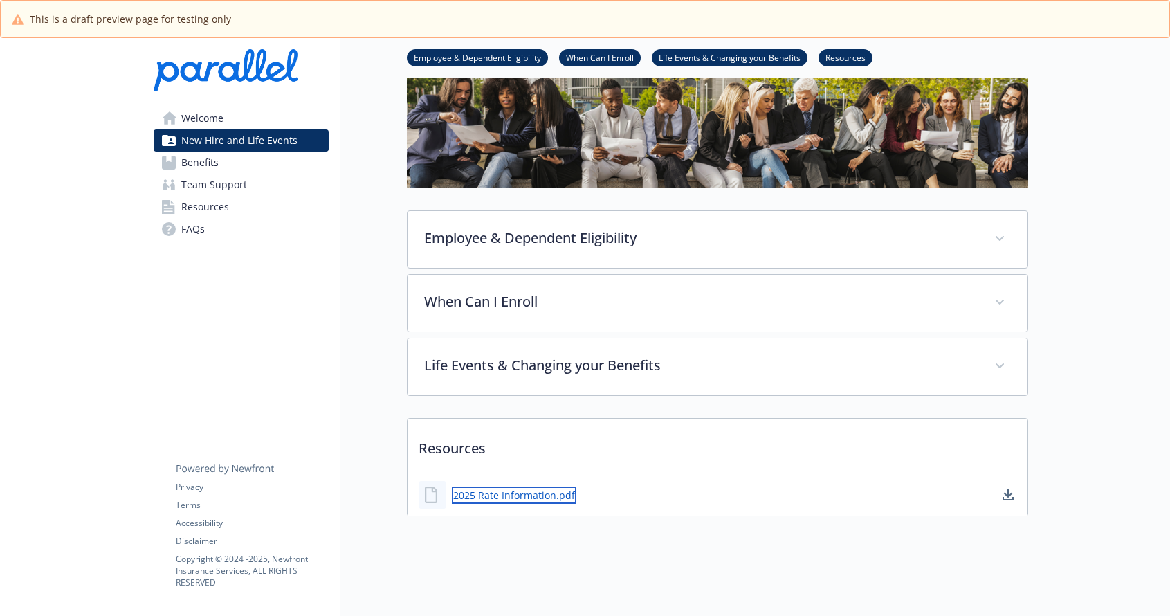
click at [502, 486] on link "2025 Rate Information.pdf" at bounding box center [514, 494] width 125 height 17
click at [189, 232] on span "FAQs" at bounding box center [193, 229] width 24 height 22
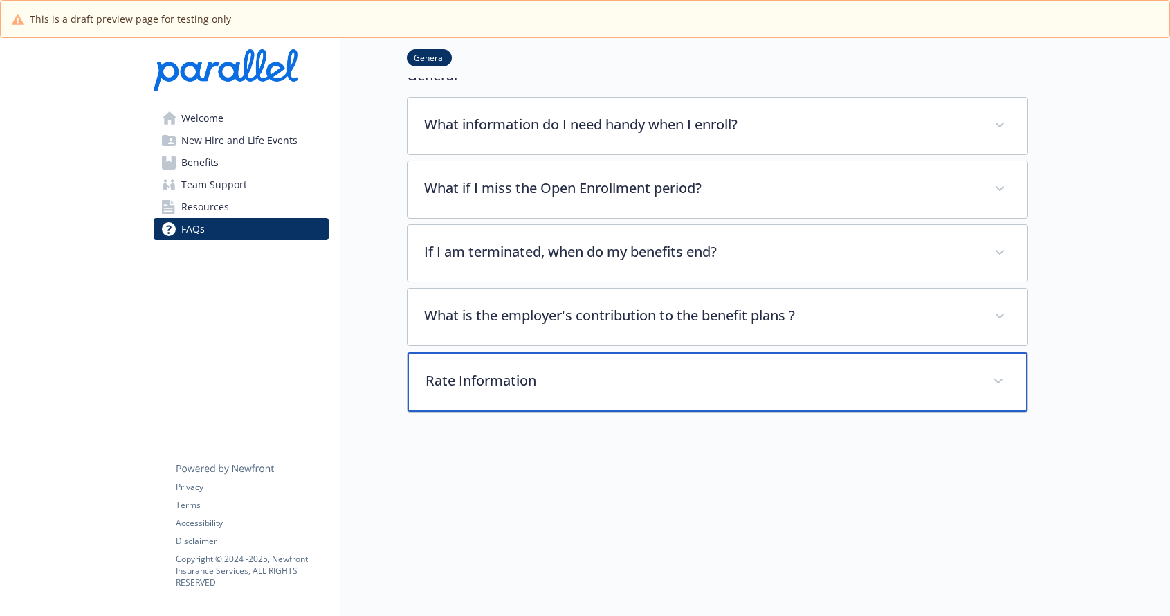
scroll to position [98, 0]
click at [466, 374] on p "Rate Information" at bounding box center [700, 380] width 551 height 21
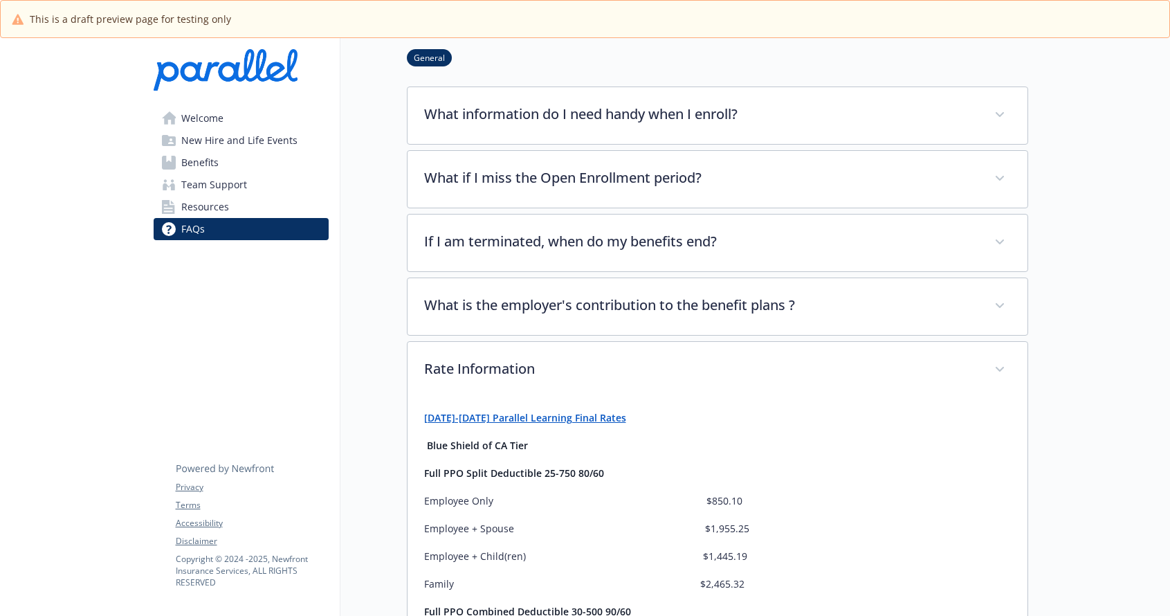
click at [554, 419] on strong "[DATE]-[DATE] Parallel Learning Final Rates" at bounding box center [525, 417] width 202 height 13
